Goal: Task Accomplishment & Management: Use online tool/utility

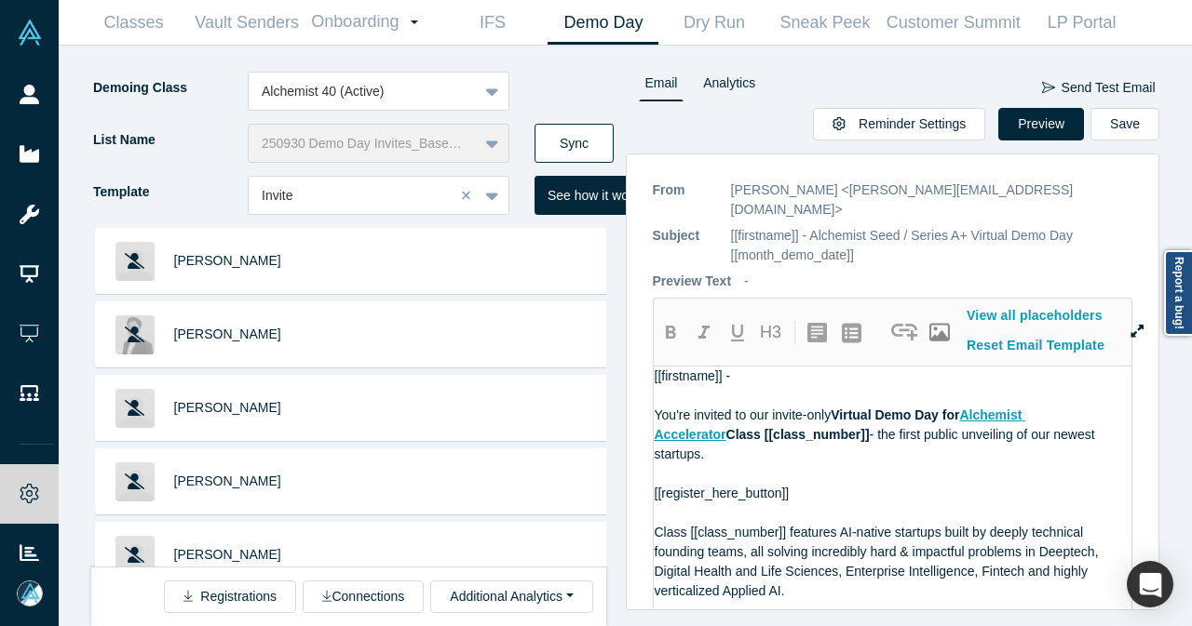
click at [561, 149] on button "Sync" at bounding box center [573, 143] width 79 height 39
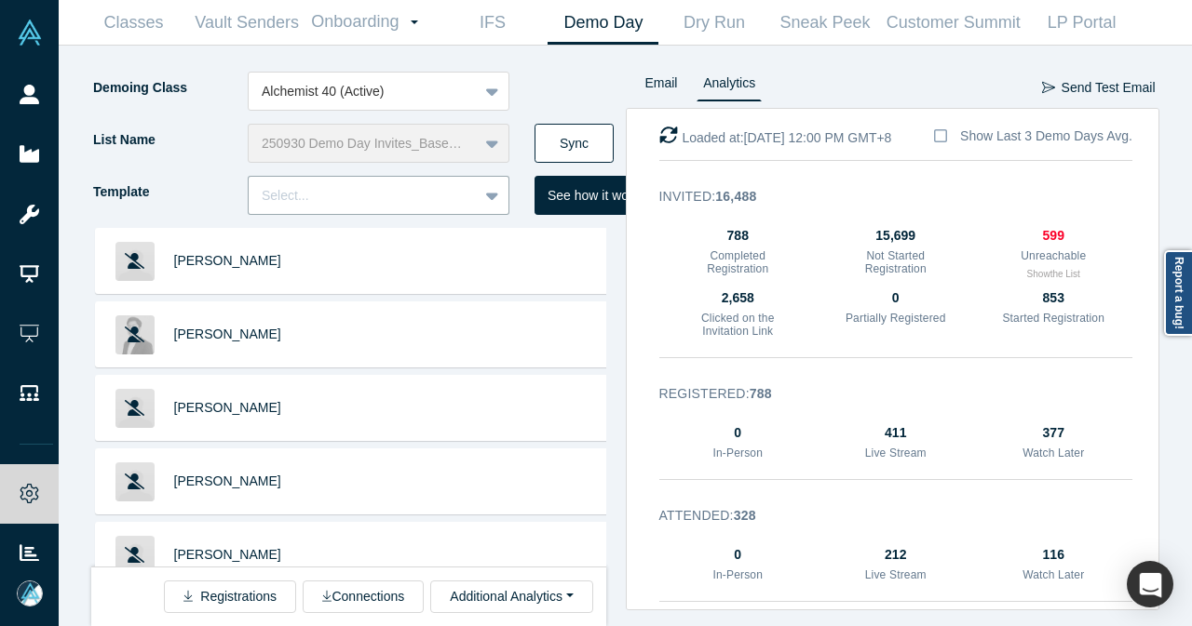
click at [559, 141] on button "Sync" at bounding box center [573, 143] width 79 height 39
click at [583, 145] on button "Sync" at bounding box center [573, 143] width 79 height 39
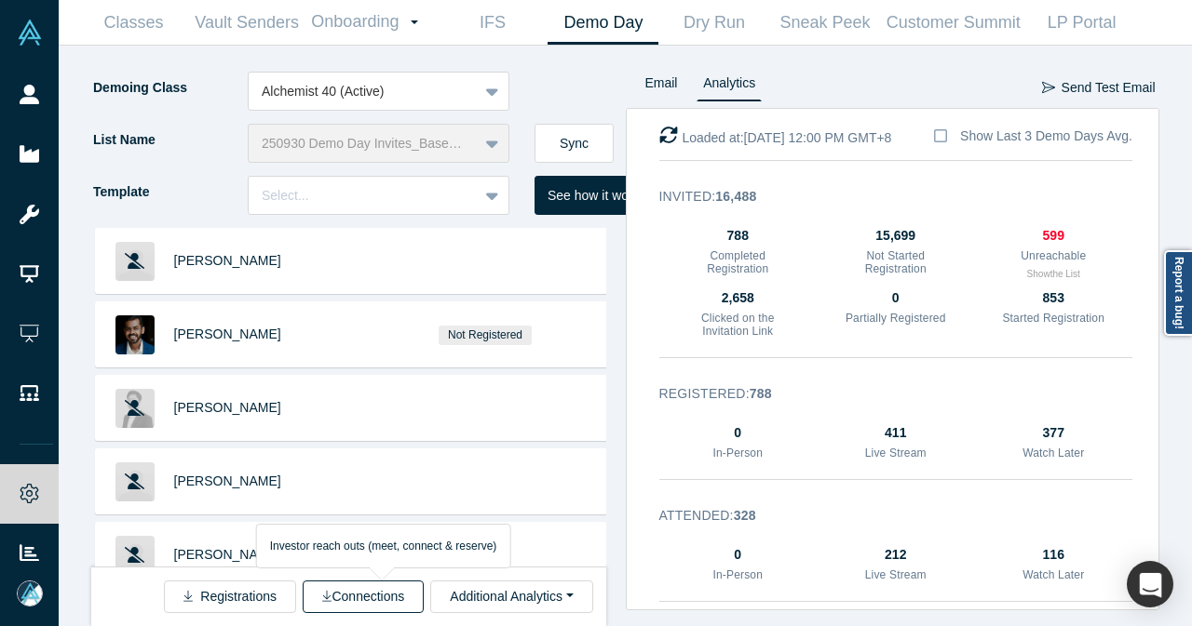
click at [397, 597] on button "Connections" at bounding box center [363, 597] width 121 height 33
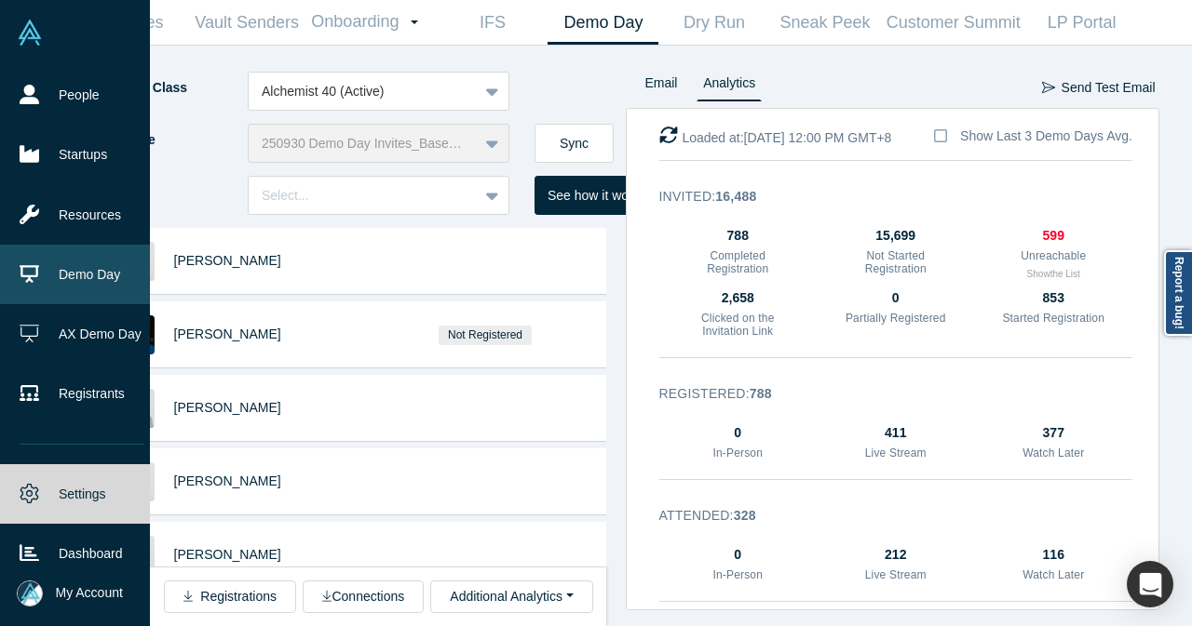
click at [67, 272] on link "Demo Day" at bounding box center [82, 275] width 164 height 60
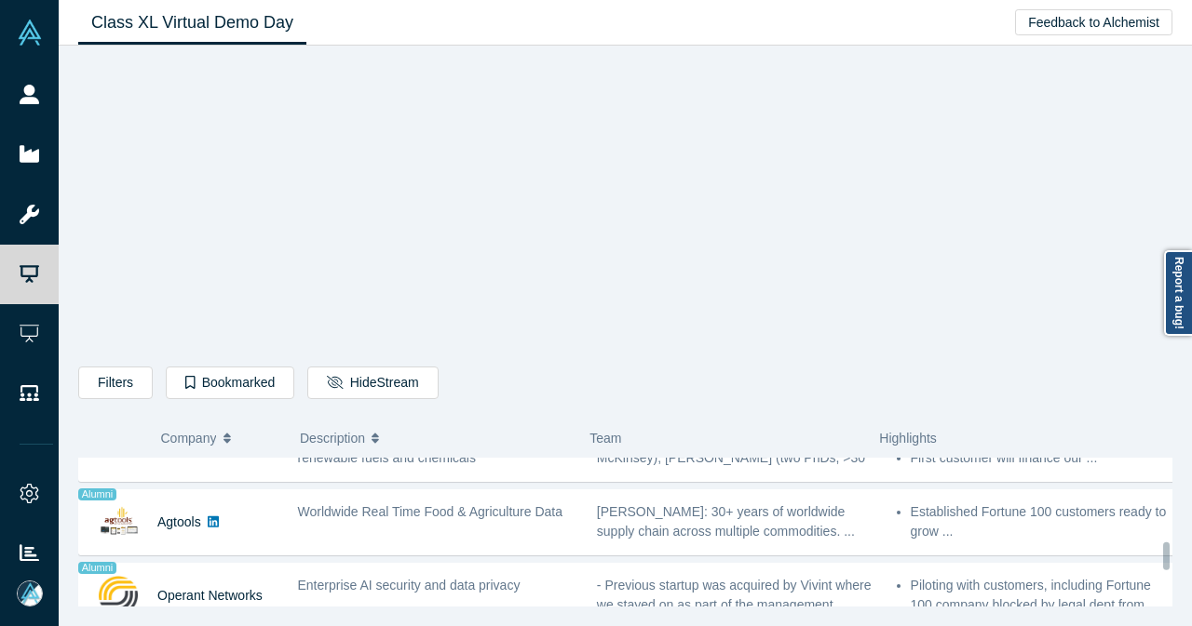
scroll to position [1117, 0]
